Goal: Obtain resource: Obtain resource

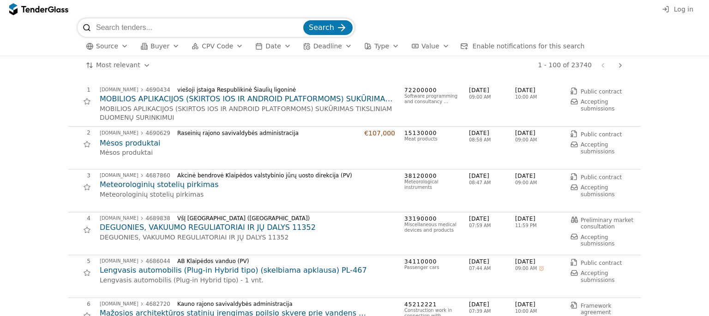
click at [101, 30] on input "search" at bounding box center [198, 27] width 205 height 18
type input "kelionių"
click at [326, 32] on span "Search" at bounding box center [321, 27] width 25 height 9
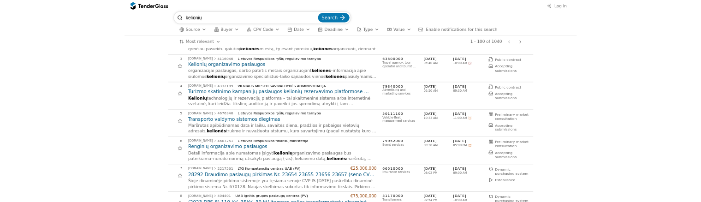
scroll to position [48, 0]
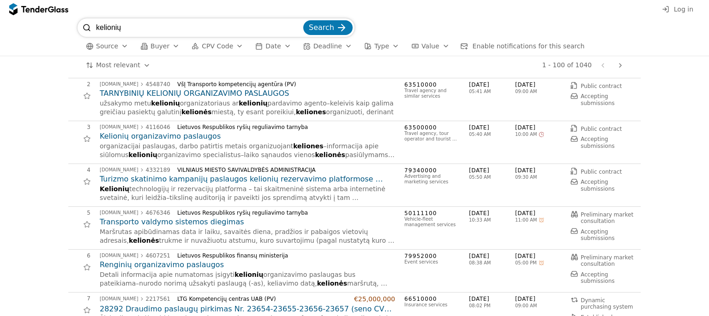
click at [161, 134] on h2 "Kelionių organizavimo paslaugos" at bounding box center [247, 136] width 295 height 10
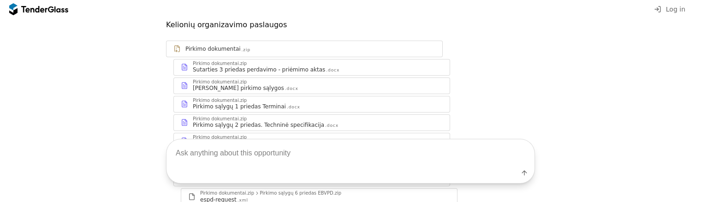
scroll to position [97, 0]
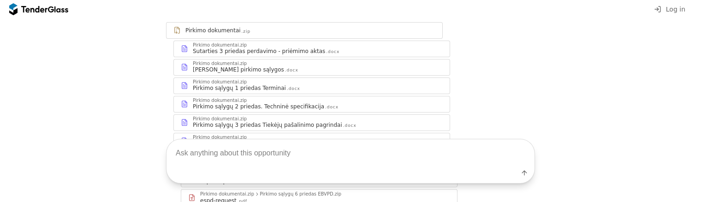
click at [221, 31] on div "Pirkimo dokumentai" at bounding box center [212, 30] width 55 height 7
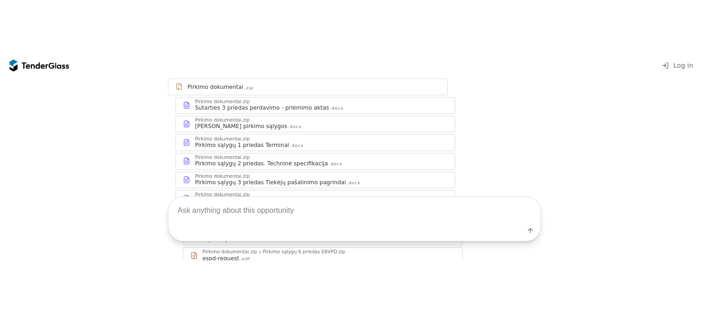
scroll to position [106, 0]
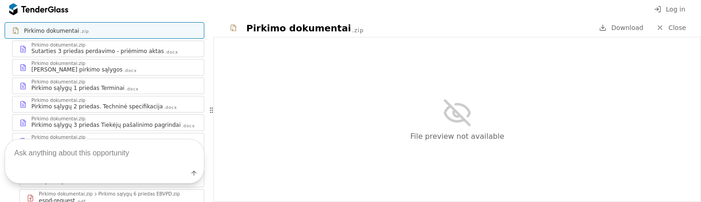
click at [617, 28] on span "Download" at bounding box center [627, 27] width 32 height 7
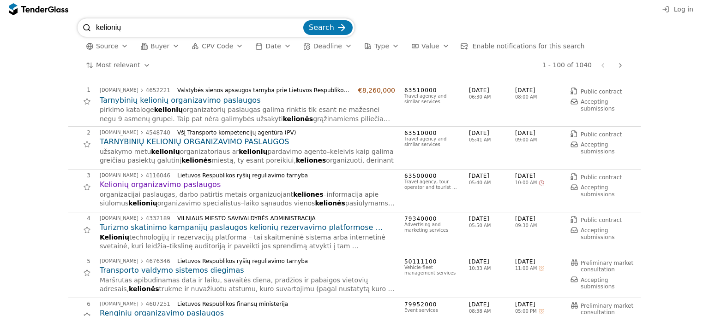
click at [130, 30] on input "kelionių" at bounding box center [198, 27] width 205 height 18
type input "kelionių organizavimo"
click at [303, 20] on button "Search" at bounding box center [327, 27] width 49 height 15
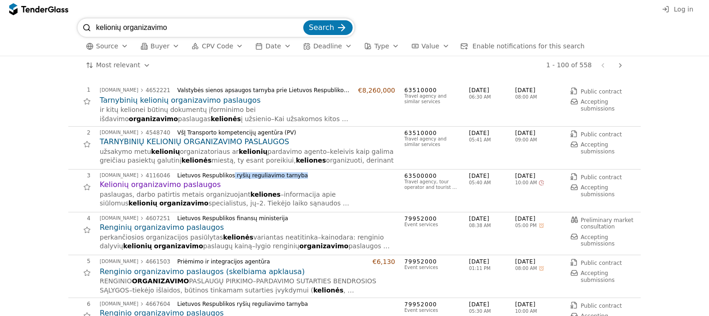
drag, startPoint x: 281, startPoint y: 176, endPoint x: 215, endPoint y: 176, distance: 66.0
click at [215, 176] on div "Lietuvos Respublikos ryšių reguliavimo tarnyba" at bounding box center [282, 176] width 210 height 6
copy div "ryšių reguliavimo tarnyba"
click at [180, 101] on h2 "Tarnybinių kelionių organizavimo paslaugos" at bounding box center [247, 100] width 295 height 10
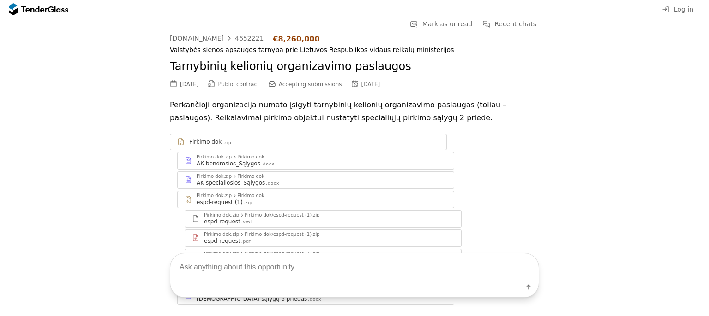
scroll to position [92, 0]
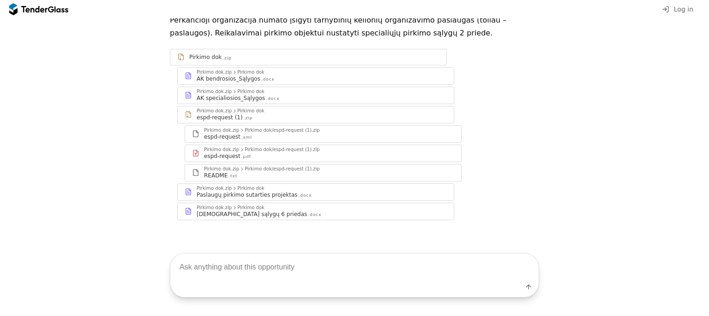
click at [245, 211] on div "[DEMOGRAPHIC_DATA] sąlygų 6 priedas" at bounding box center [252, 214] width 110 height 7
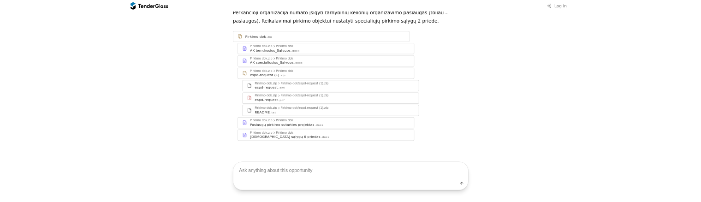
scroll to position [116, 0]
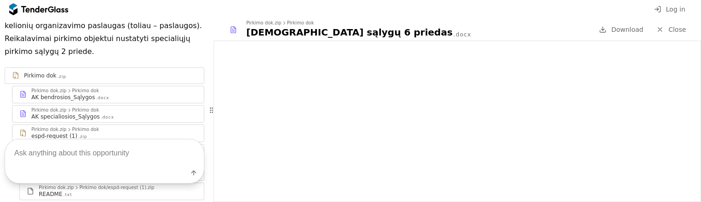
click at [82, 120] on div "Label" at bounding box center [104, 161] width 209 height 82
click at [75, 120] on div "Label" at bounding box center [104, 161] width 209 height 82
click at [50, 82] on link "Pirkimo dok .zip" at bounding box center [105, 75] width 200 height 17
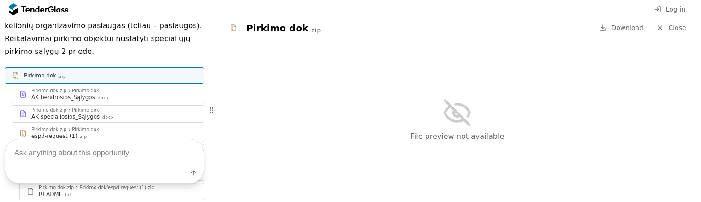
click at [85, 71] on div "Pirkimo dok .zip" at bounding box center [104, 76] width 199 height 12
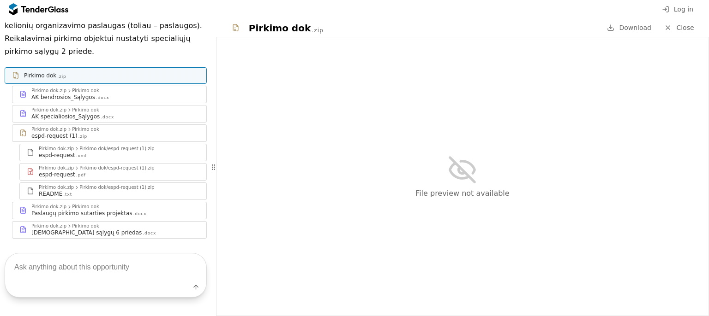
click at [54, 78] on div "Pirkimo dok .zip" at bounding box center [111, 75] width 175 height 7
click at [36, 79] on div "Pirkimo dok" at bounding box center [40, 75] width 32 height 7
click at [54, 100] on div "AK bendrosios_Sąlygos" at bounding box center [63, 97] width 64 height 7
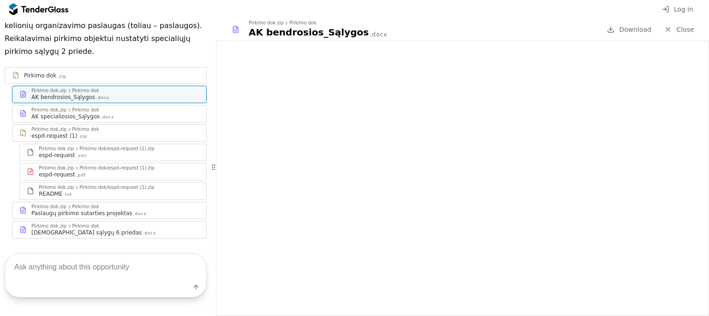
click at [62, 80] on div "Pirkimo dok .zip" at bounding box center [105, 76] width 201 height 12
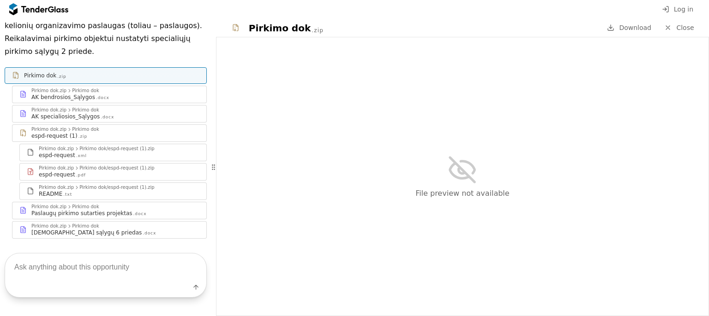
click at [631, 33] on link "Download" at bounding box center [629, 28] width 50 height 12
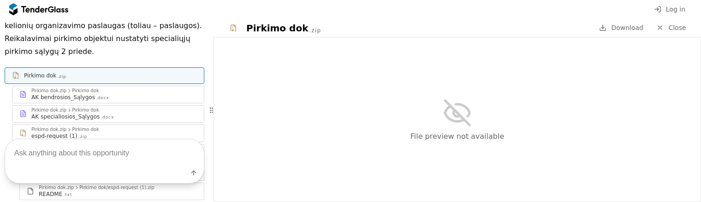
click at [103, 112] on div "Go Back Mark as unread Recent chats Save [DOMAIN_NAME] 4652221 €8,260,000 Valst…" at bounding box center [104, 110] width 209 height 184
click at [71, 120] on div "Label" at bounding box center [104, 161] width 209 height 82
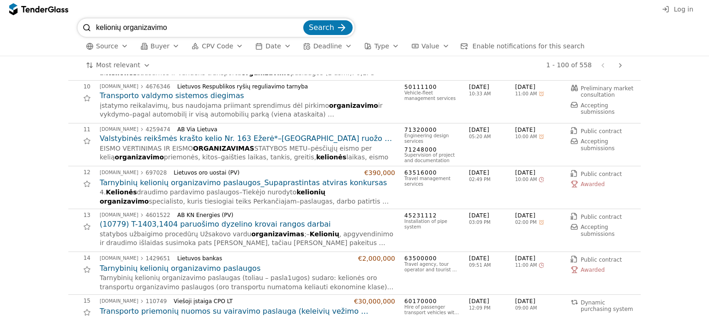
scroll to position [487, 0]
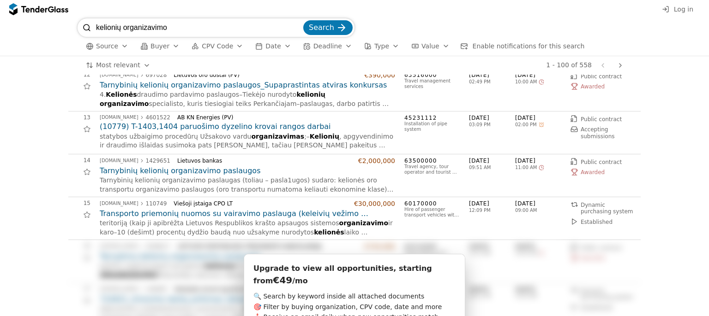
click at [580, 172] on span "Awarded" at bounding box center [592, 172] width 24 height 6
click at [183, 173] on h2 "Tarnybinių kelionių organizavimo paslaugos" at bounding box center [247, 171] width 295 height 10
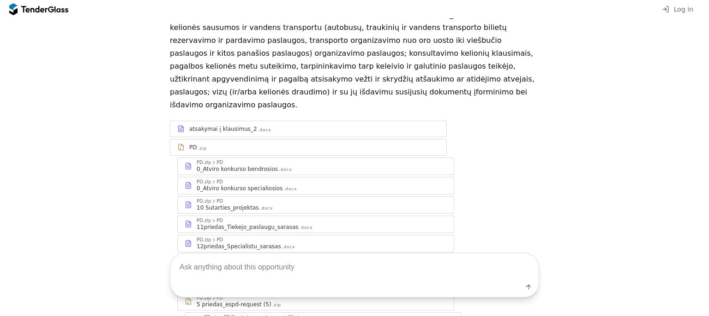
scroll to position [165, 0]
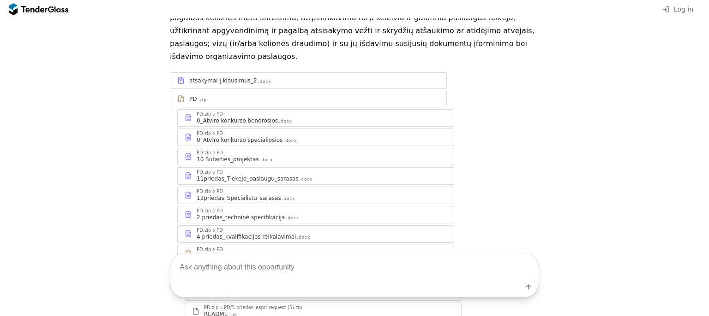
click at [243, 214] on div "2 priedas_techninė specifikacija" at bounding box center [241, 217] width 88 height 7
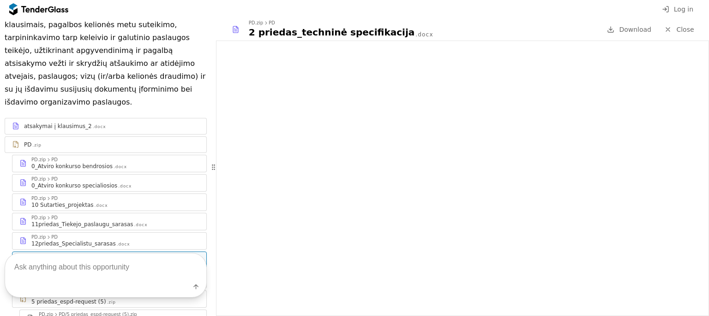
scroll to position [278, 0]
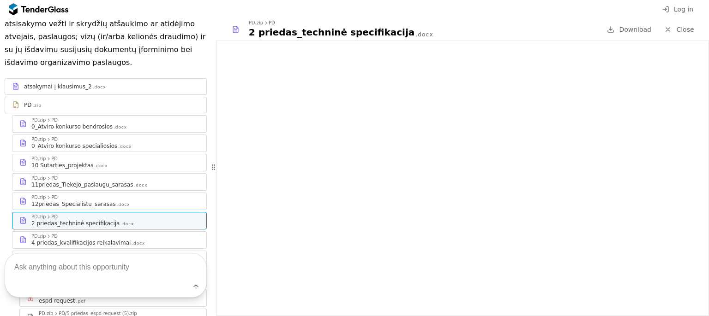
click at [65, 201] on div "12priedas_Specialistu_sarasas" at bounding box center [73, 204] width 84 height 7
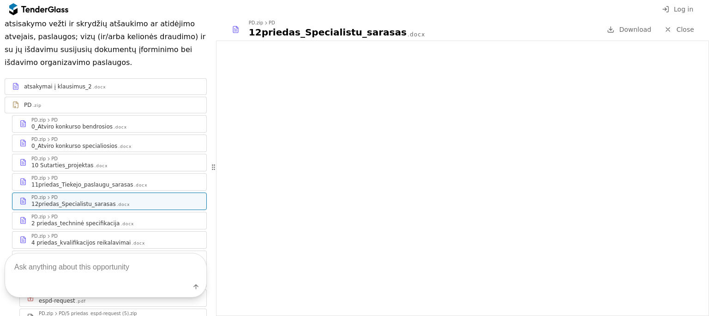
click at [66, 176] on div "PD.zip PD" at bounding box center [115, 179] width 168 height 6
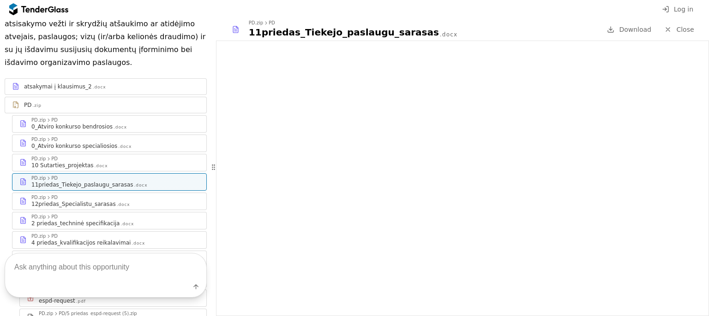
click at [66, 162] on div "10 Sutarties_projektas" at bounding box center [62, 165] width 62 height 7
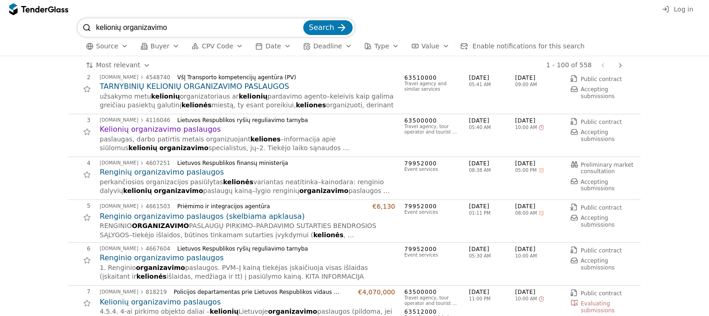
scroll to position [146, 0]
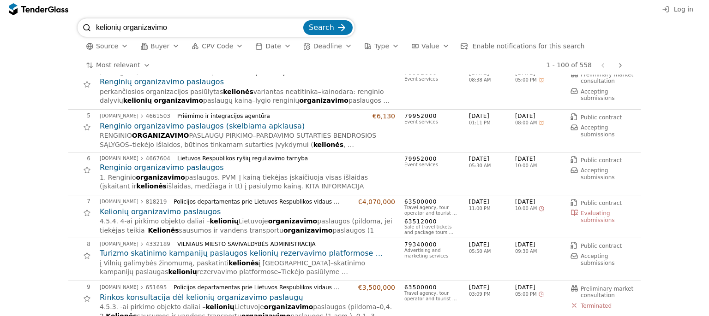
click at [163, 214] on h2 "Kelionių organizavimo paslaugos" at bounding box center [247, 212] width 295 height 10
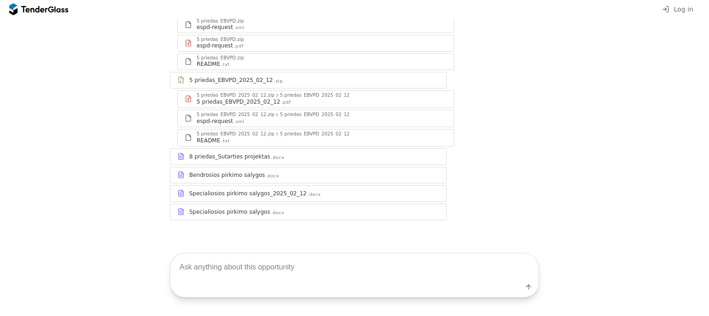
scroll to position [149, 0]
click at [228, 190] on div "Specialiosios pirkimo salygos_2025_02_12" at bounding box center [247, 193] width 117 height 7
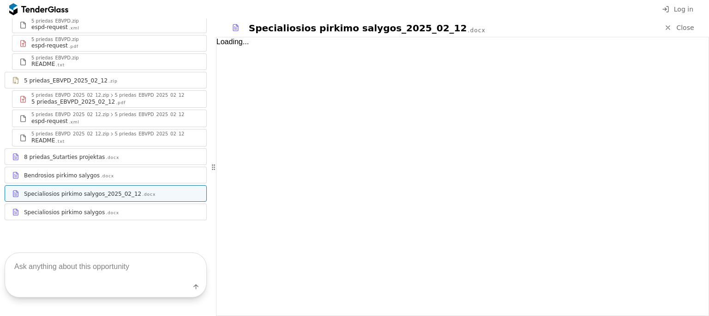
scroll to position [158, 0]
